Goal: Task Accomplishment & Management: Manage account settings

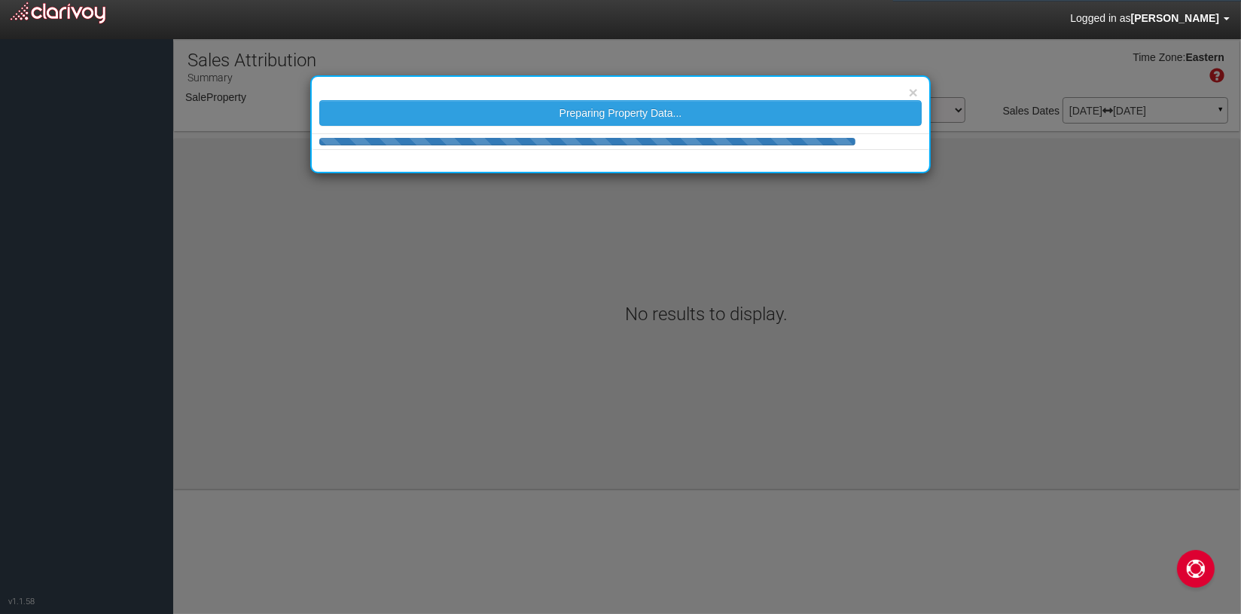
select select "object:1241"
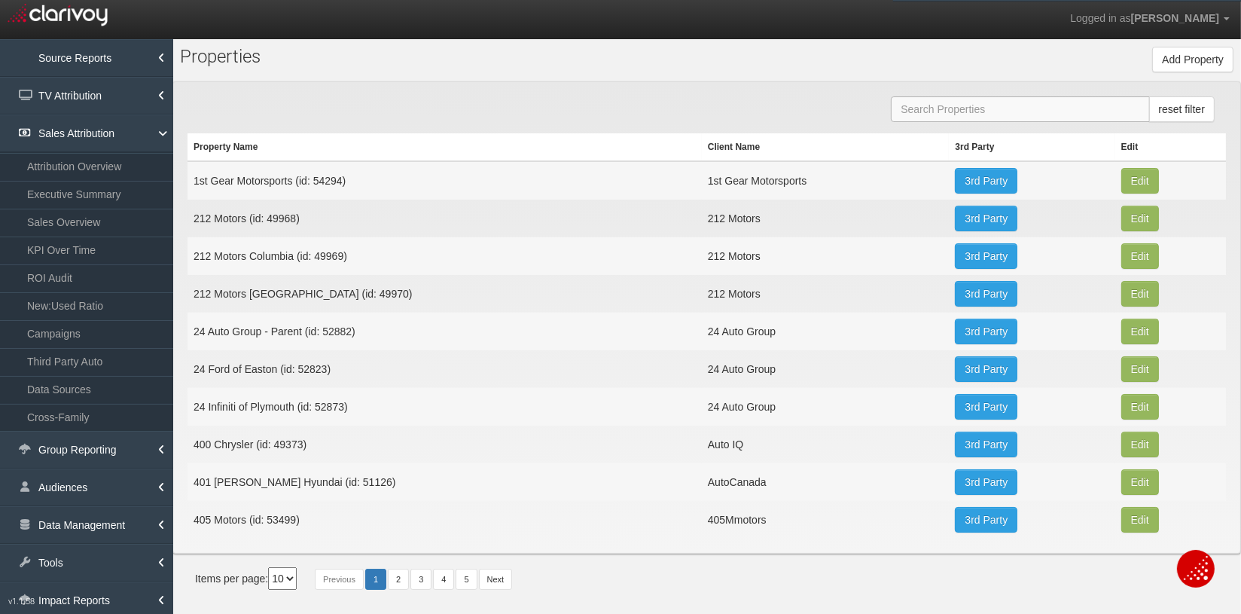
click at [949, 102] on input "text" at bounding box center [1020, 109] width 258 height 26
paste input "[URL][DOMAIN_NAME]"
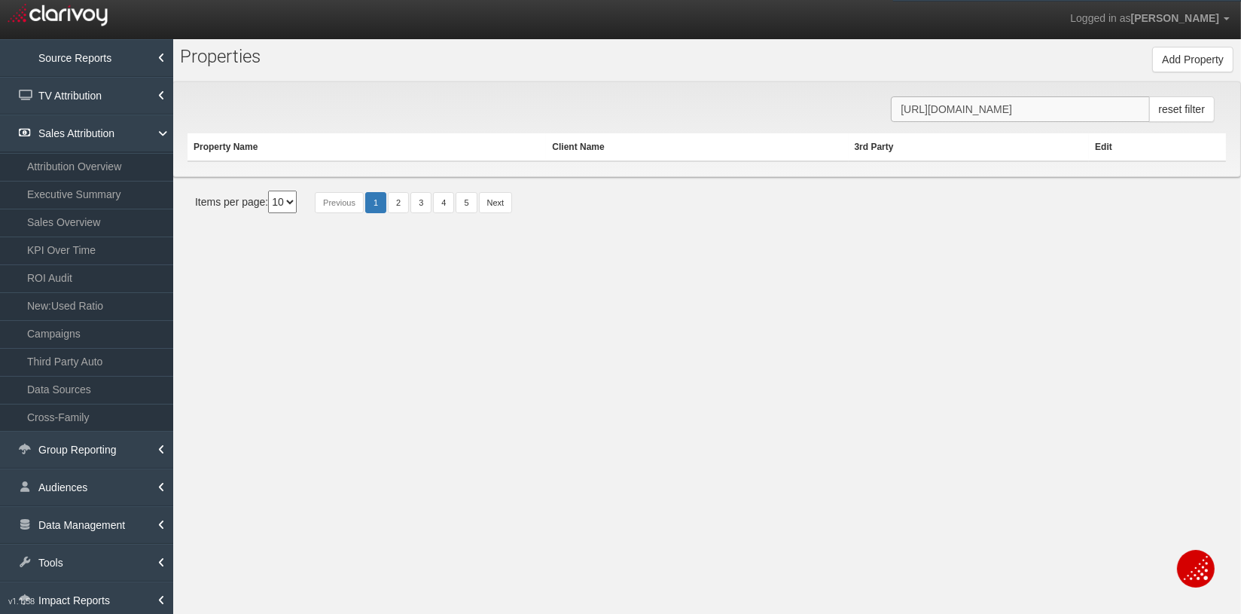
drag, startPoint x: 1017, startPoint y: 111, endPoint x: 849, endPoint y: 98, distance: 169.2
click at [846, 104] on div "[URL][DOMAIN_NAME] reset filter Property Name Client Name 3rd Party Edit" at bounding box center [706, 129] width 1068 height 96
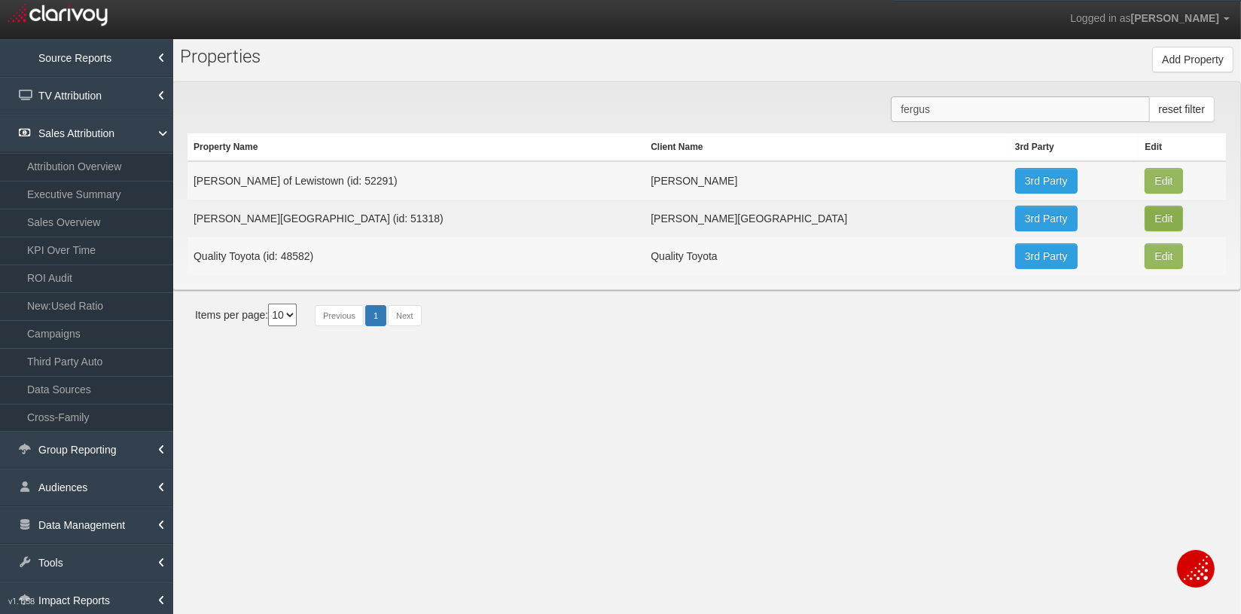
type input "fergus"
click at [1144, 193] on button "Edit" at bounding box center [1163, 181] width 38 height 26
type input "[PERSON_NAME][GEOGRAPHIC_DATA]"
type input "51318"
type input "584b2bb7e35b2445484e887b2e1801c1c0681986"
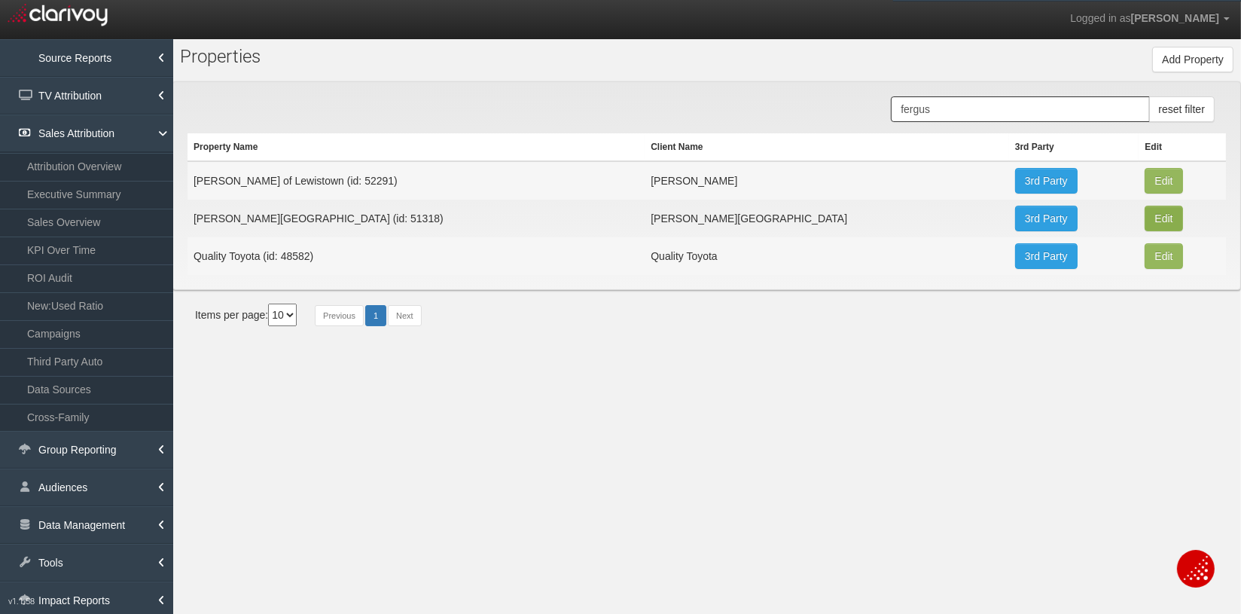
select select "64c41d37c286167c24944b49"
select select "string:USD"
type input "[STREET_ADDRESS]"
type input "Fergus Falls"
type input "MN"
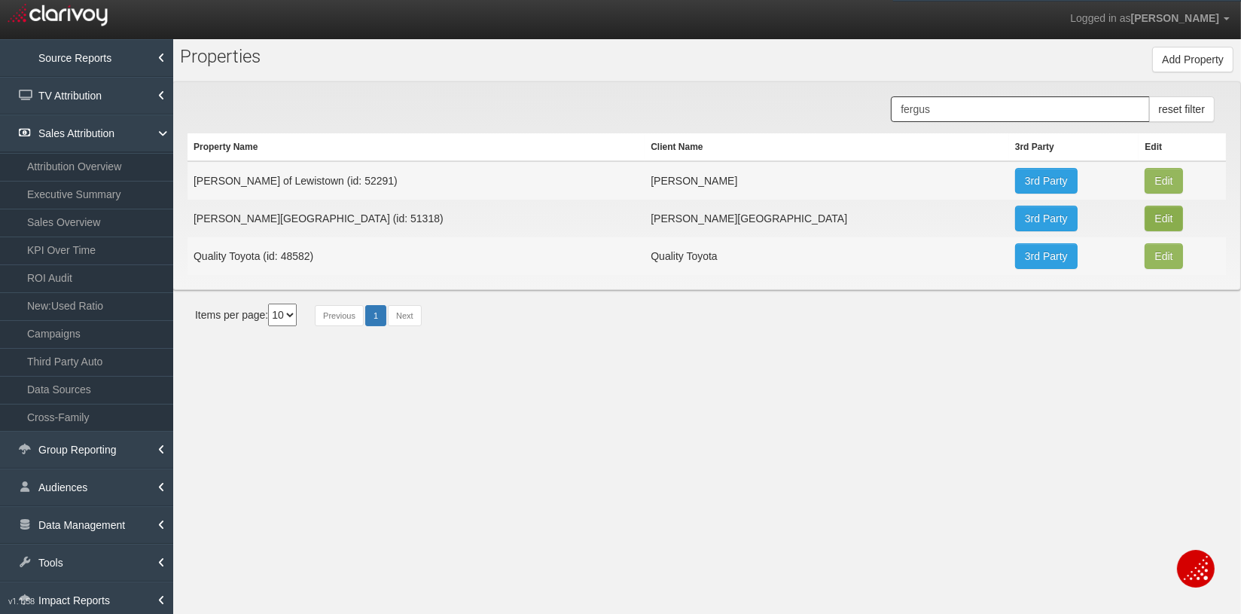
type input "56537"
type input "46.2904798"
type input "-96.11151989999999"
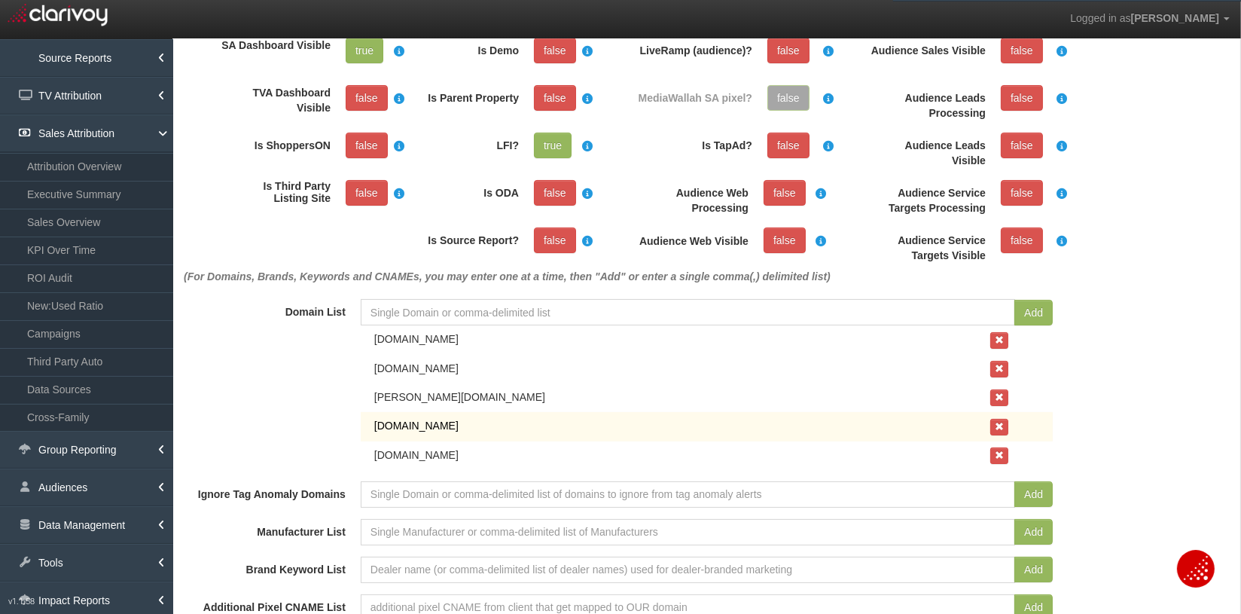
scroll to position [257, 0]
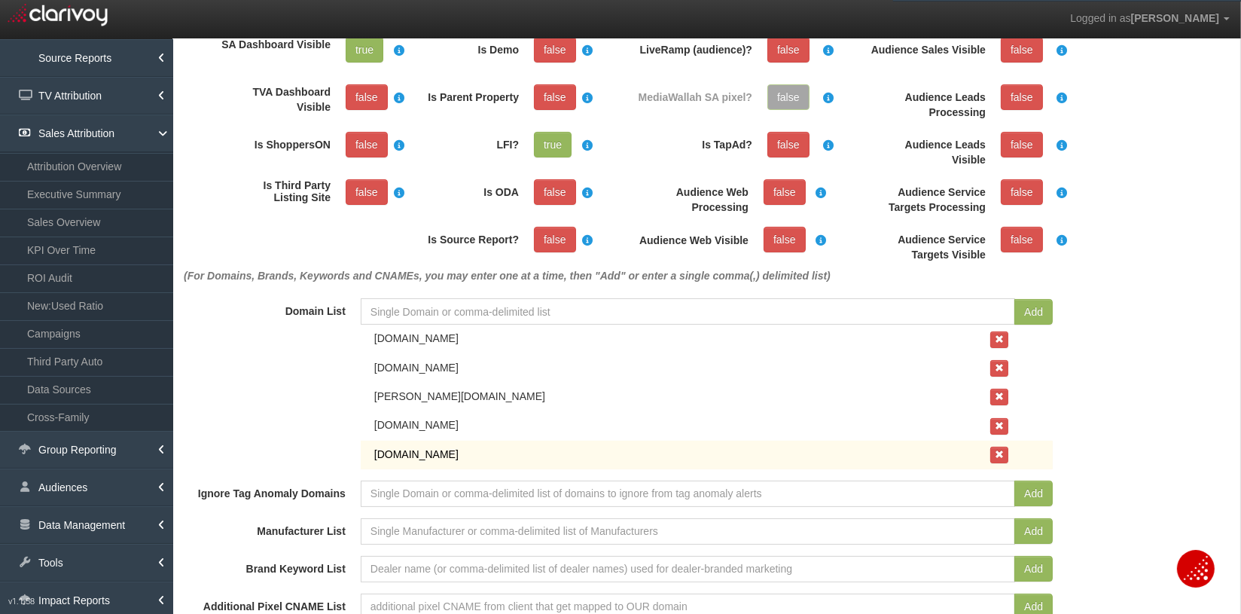
drag, startPoint x: 484, startPoint y: 456, endPoint x: 370, endPoint y: 443, distance: 115.2
click at [370, 443] on td "[DOMAIN_NAME]" at bounding box center [707, 454] width 692 height 29
copy div "[DOMAIN_NAME]"
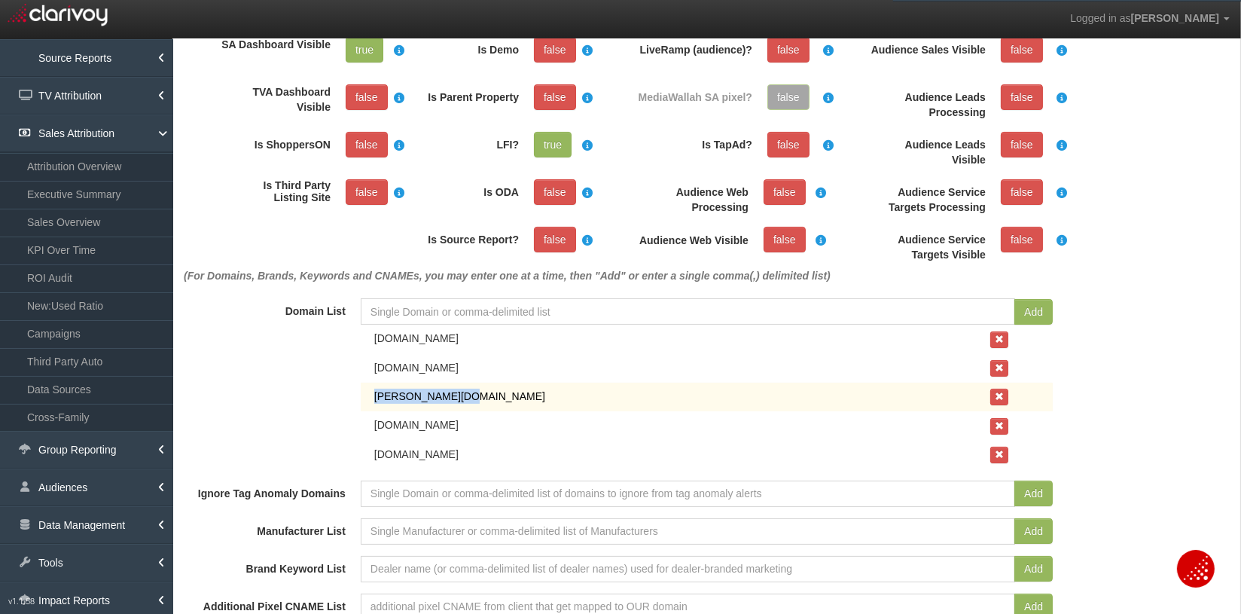
drag, startPoint x: 484, startPoint y: 398, endPoint x: 472, endPoint y: 403, distance: 13.1
click at [472, 403] on td "[PERSON_NAME]﻿[DOMAIN_NAME]" at bounding box center [707, 396] width 692 height 29
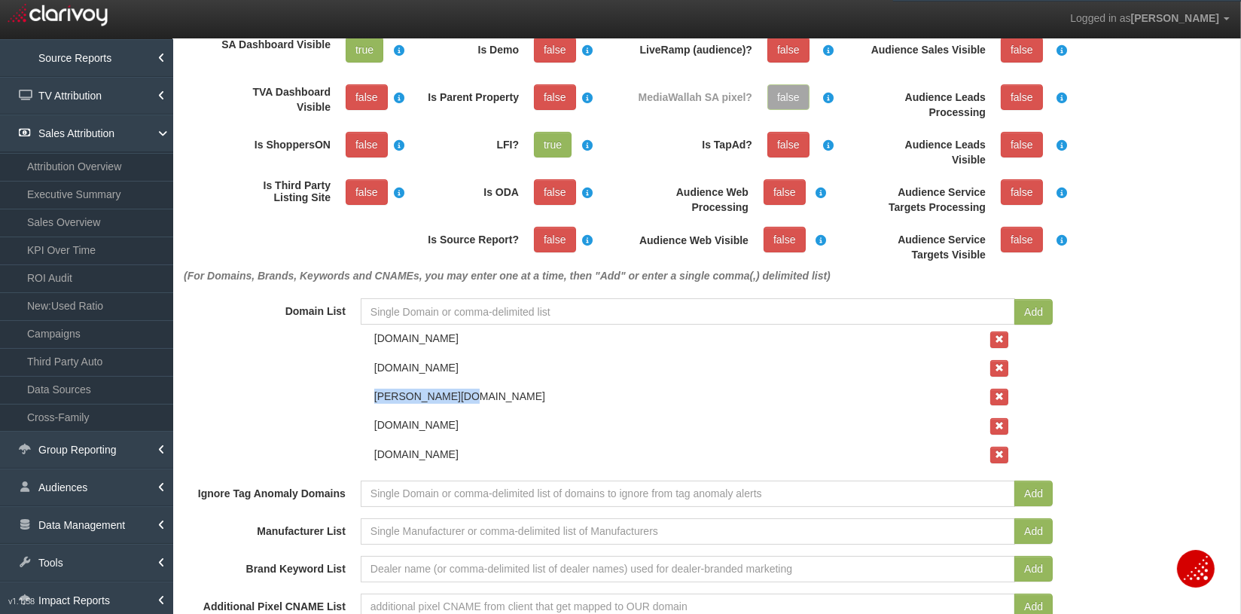
copy div "[PERSON_NAME]﻿[DOMAIN_NAME]"
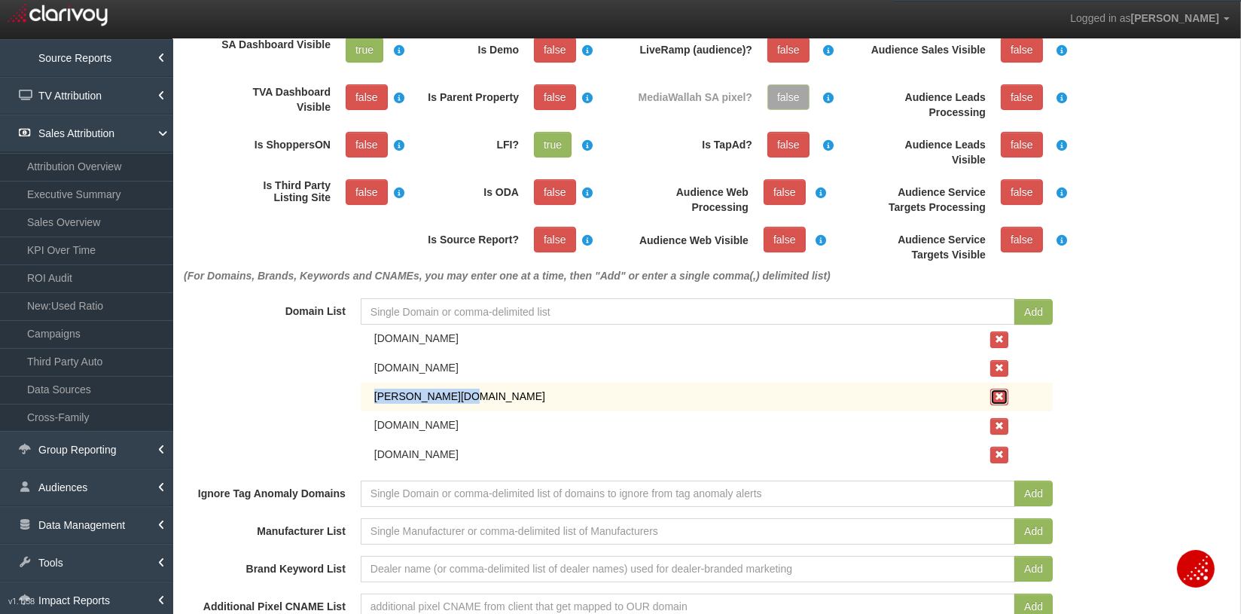
click at [1008, 395] on td "[PERSON_NAME]﻿[DOMAIN_NAME]" at bounding box center [707, 396] width 692 height 29
click at [999, 395] on span "button" at bounding box center [999, 396] width 9 height 9
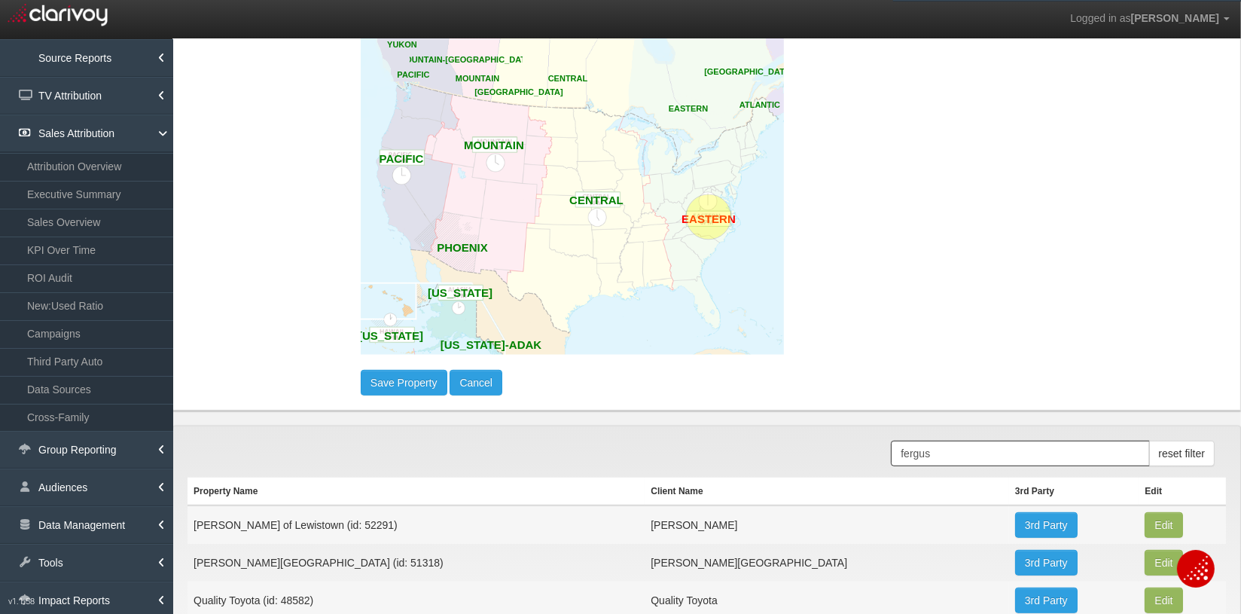
scroll to position [1072, 0]
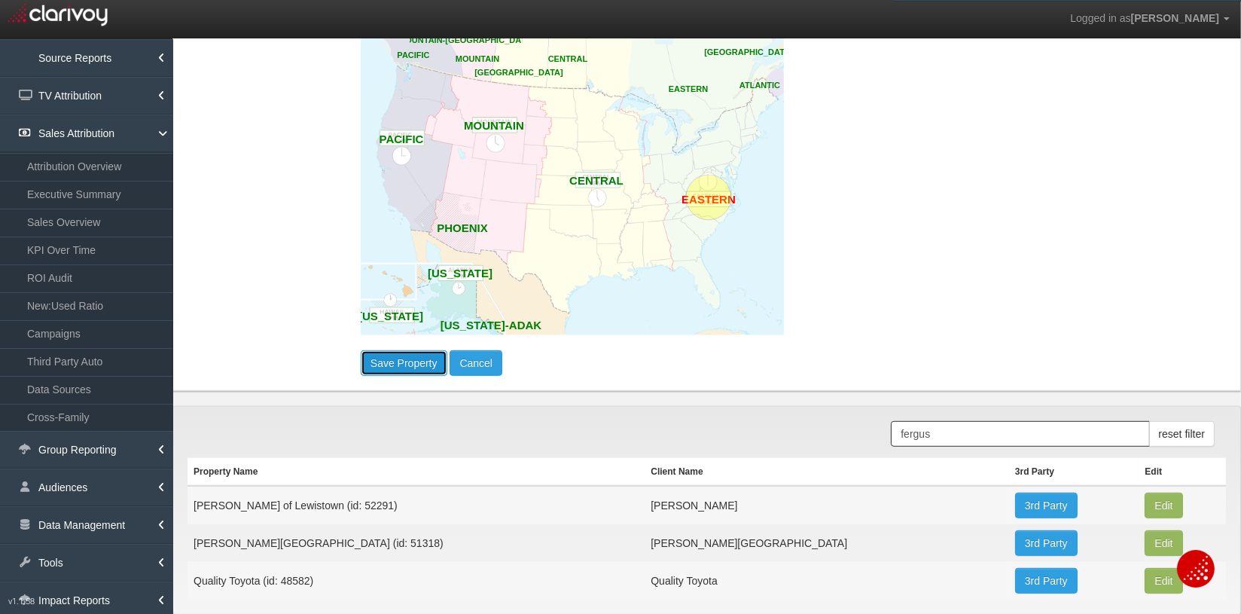
drag, startPoint x: 385, startPoint y: 364, endPoint x: 417, endPoint y: 356, distance: 32.7
click at [386, 364] on button "Save Property" at bounding box center [404, 363] width 87 height 26
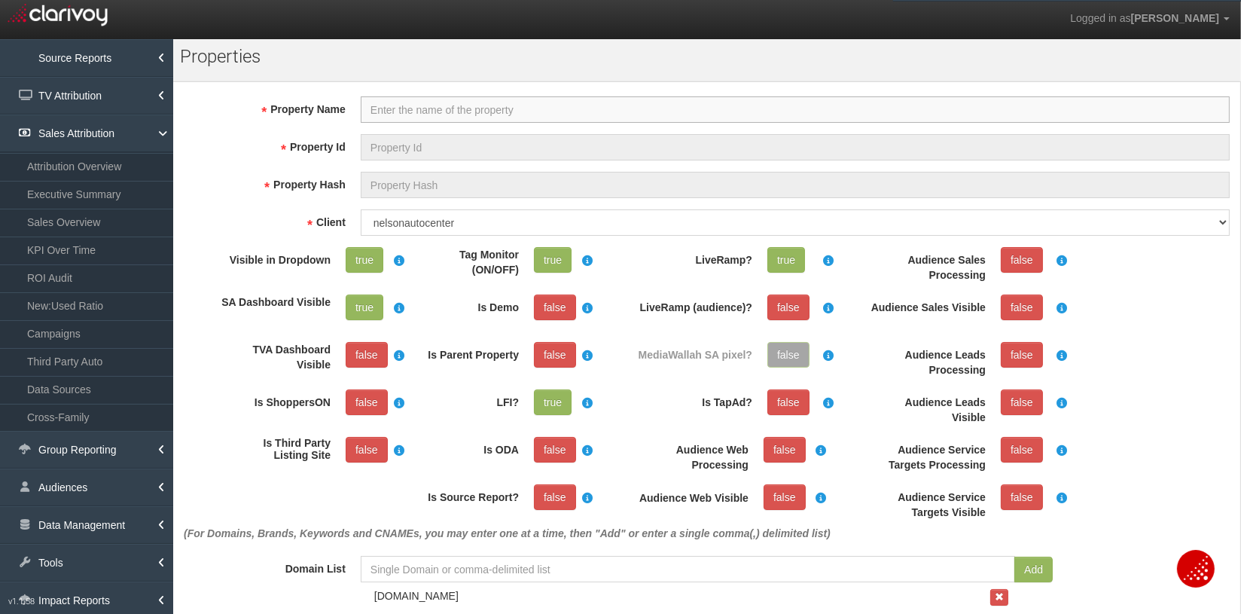
select select "?"
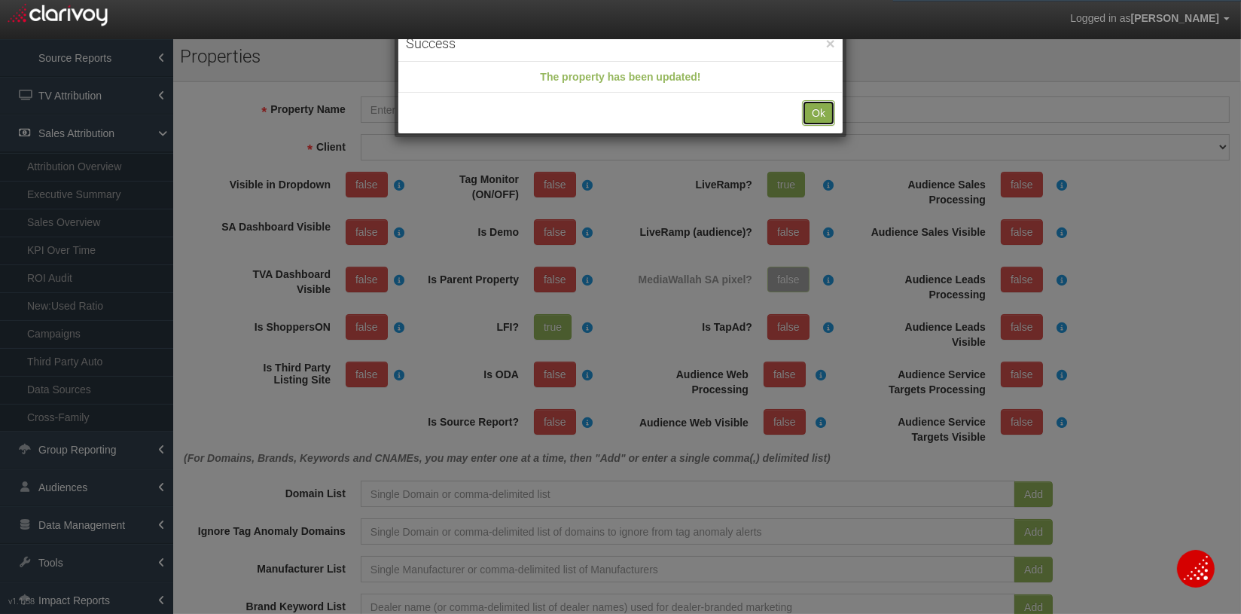
click at [811, 114] on button "Ok" at bounding box center [818, 113] width 33 height 26
